Goal: Transaction & Acquisition: Purchase product/service

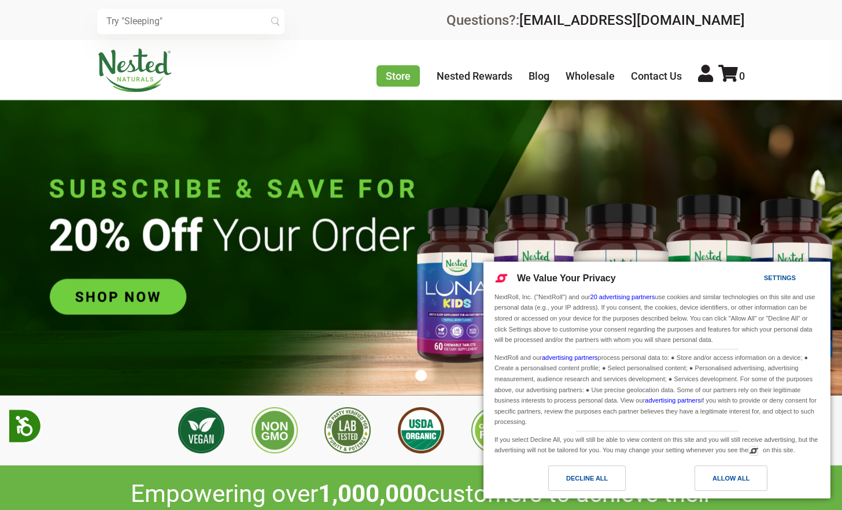
scroll to position [0, 203]
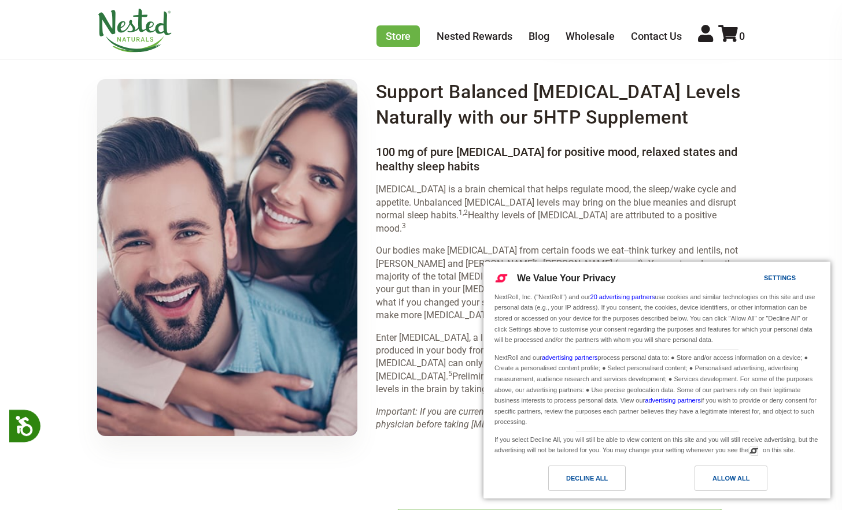
scroll to position [1531, 0]
